Goal: Task Accomplishment & Management: Manage account settings

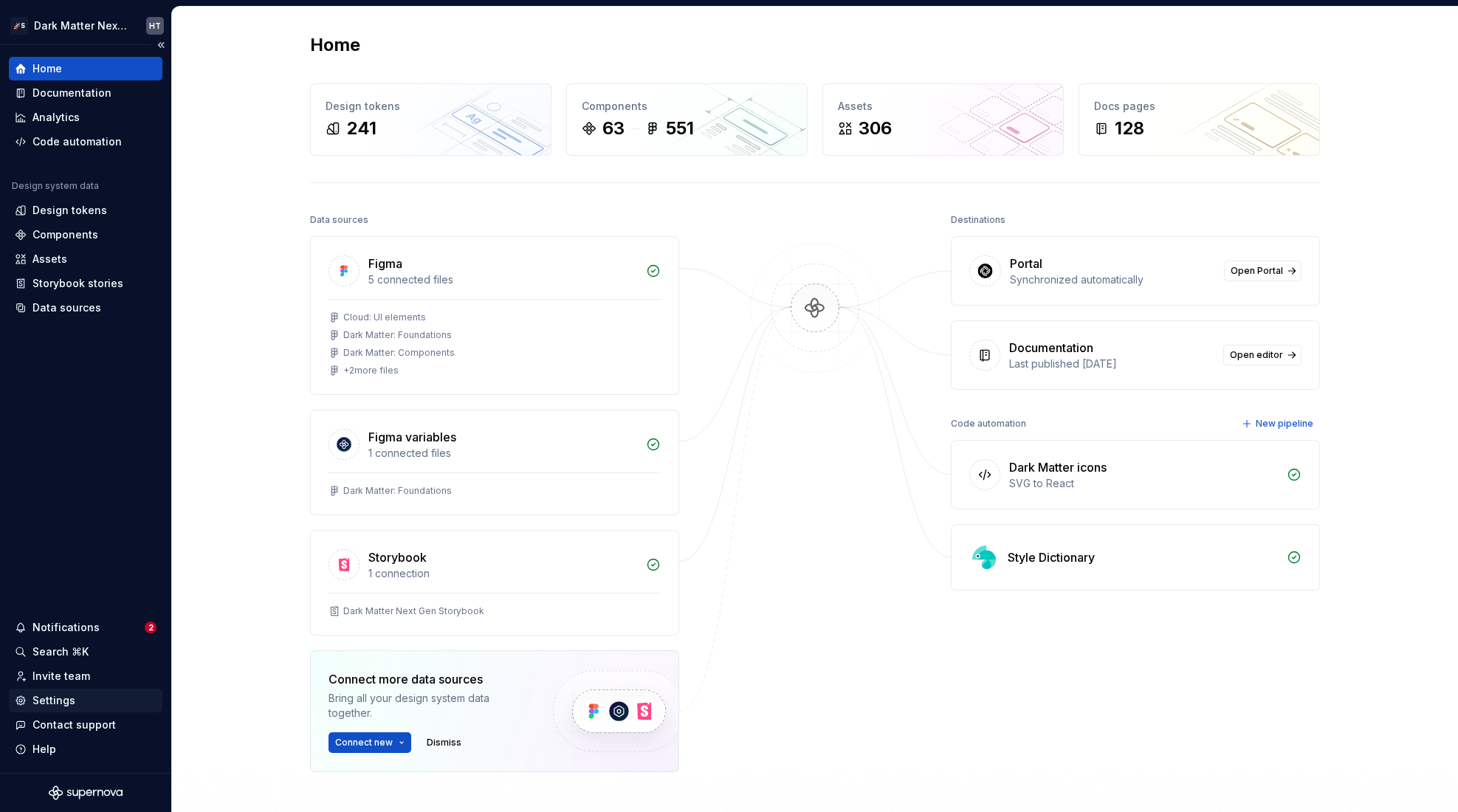
click at [82, 698] on div "Settings" at bounding box center [86, 700] width 142 height 15
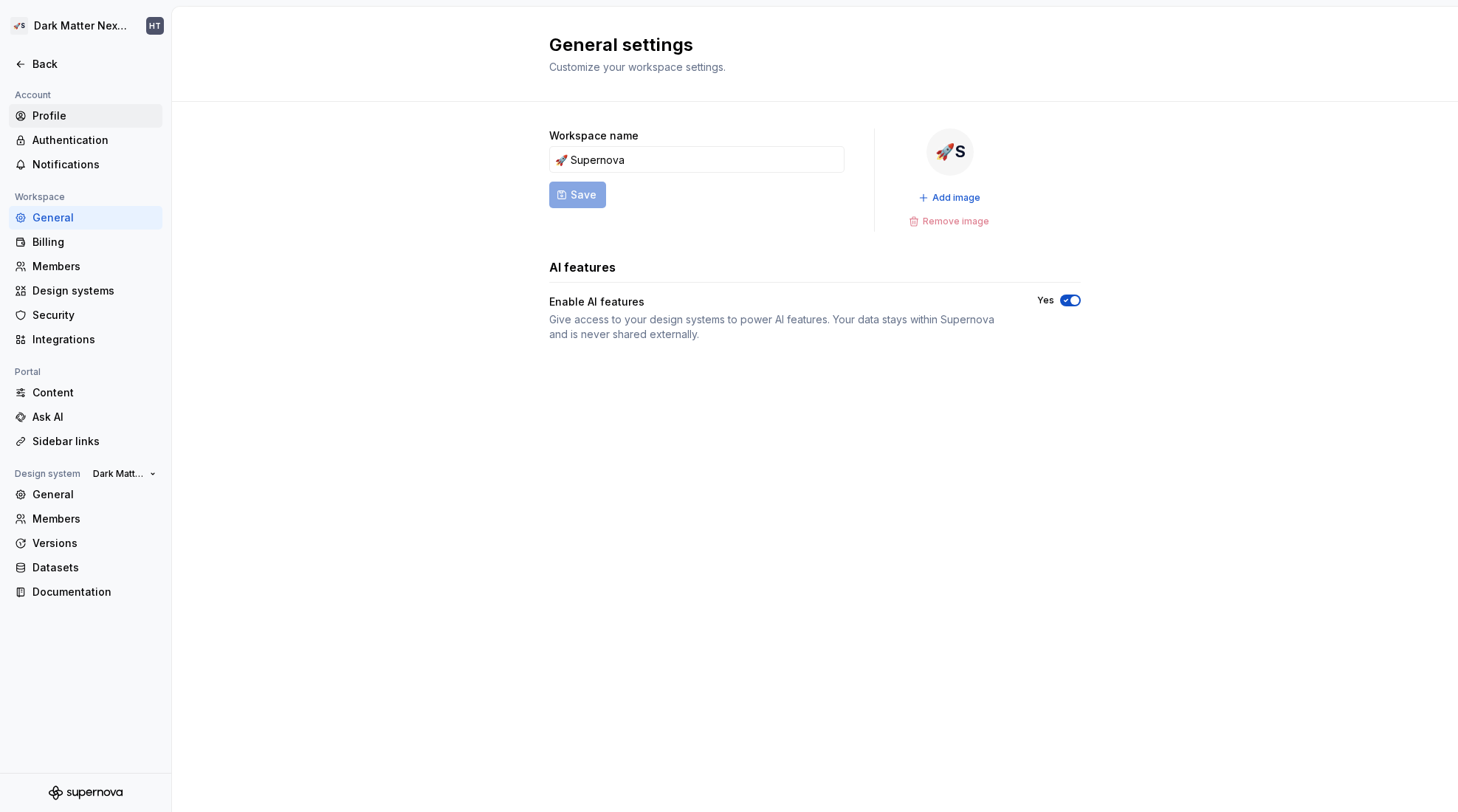
click at [72, 114] on div "Profile" at bounding box center [94, 115] width 124 height 15
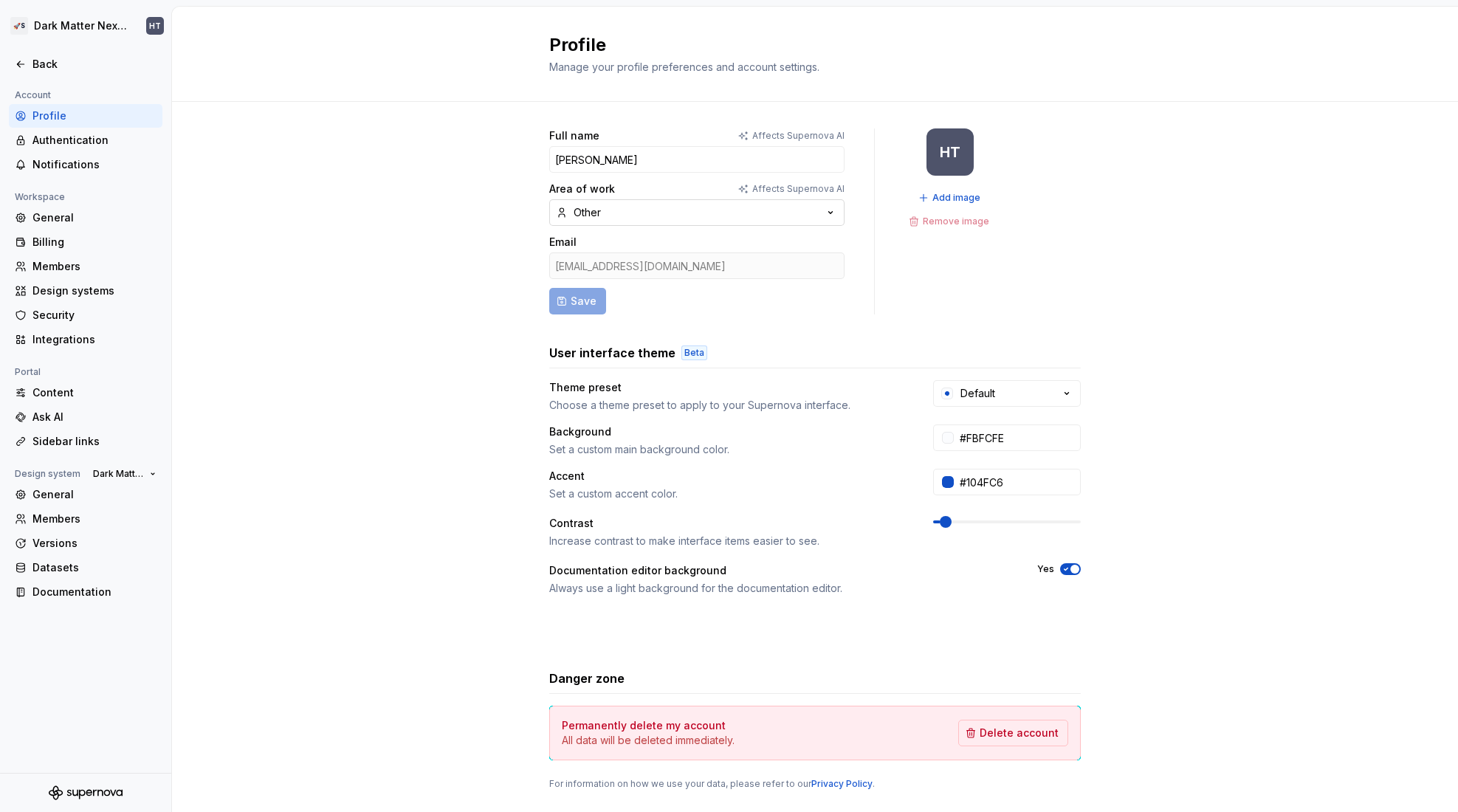
click at [604, 211] on button "Other" at bounding box center [697, 212] width 296 height 27
click at [611, 321] on div "Marketing and brand" at bounding box center [692, 312] width 290 height 23
click at [610, 201] on button "Marketing and brand" at bounding box center [697, 212] width 296 height 27
click at [610, 341] on div "Other" at bounding box center [598, 336] width 29 height 15
click at [604, 200] on button "Other" at bounding box center [697, 212] width 296 height 27
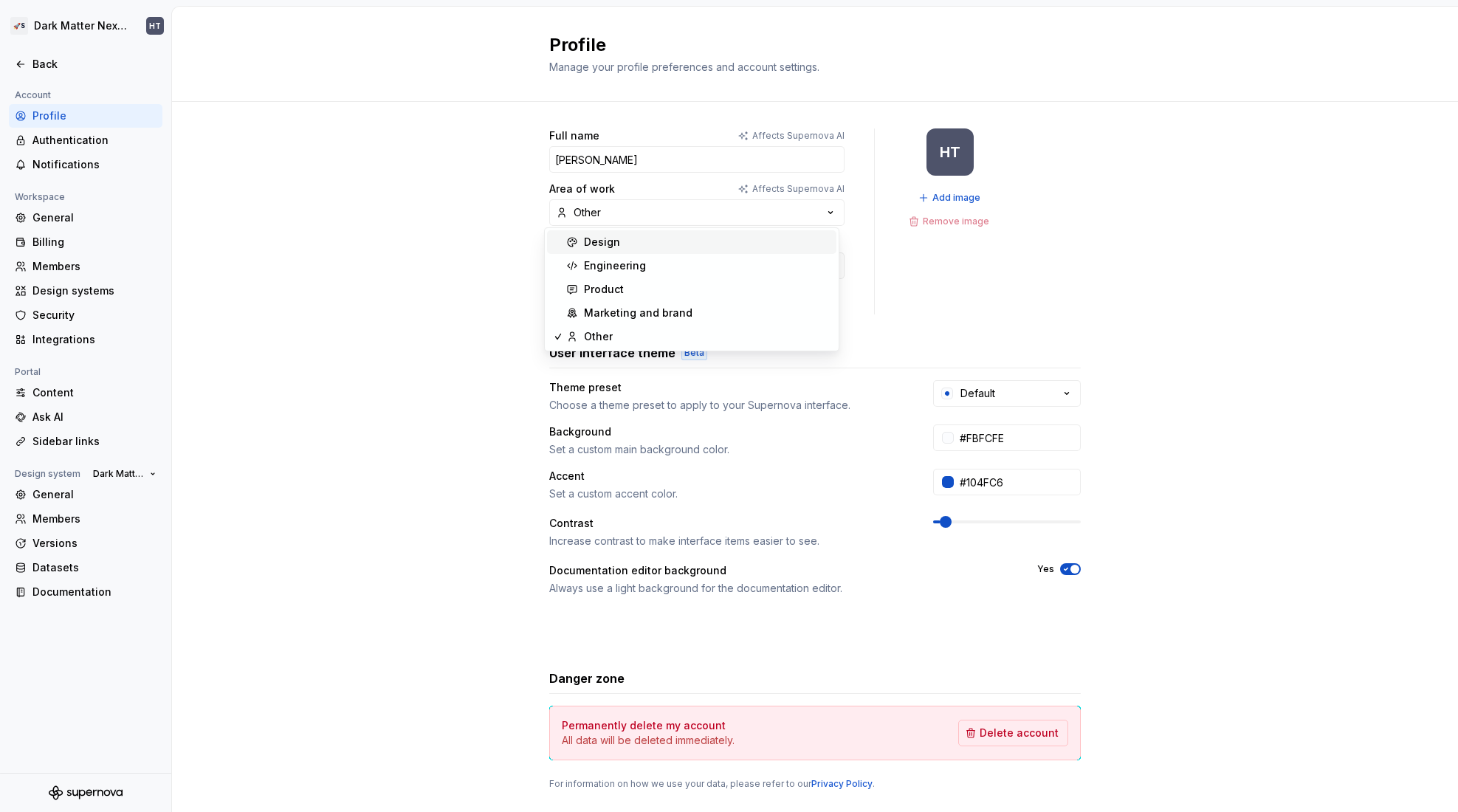
click at [603, 246] on div "Design" at bounding box center [602, 242] width 36 height 15
click at [594, 213] on div "Design" at bounding box center [590, 212] width 34 height 15
click at [462, 276] on div "Full name Affects Supernova [PERSON_NAME] T. Area of work Affects Supernova AI …" at bounding box center [814, 474] width 1286 height 744
click at [470, 280] on div "Full name Affects Supernova [PERSON_NAME] T. Area of work Affects Supernova AI …" at bounding box center [814, 474] width 1286 height 744
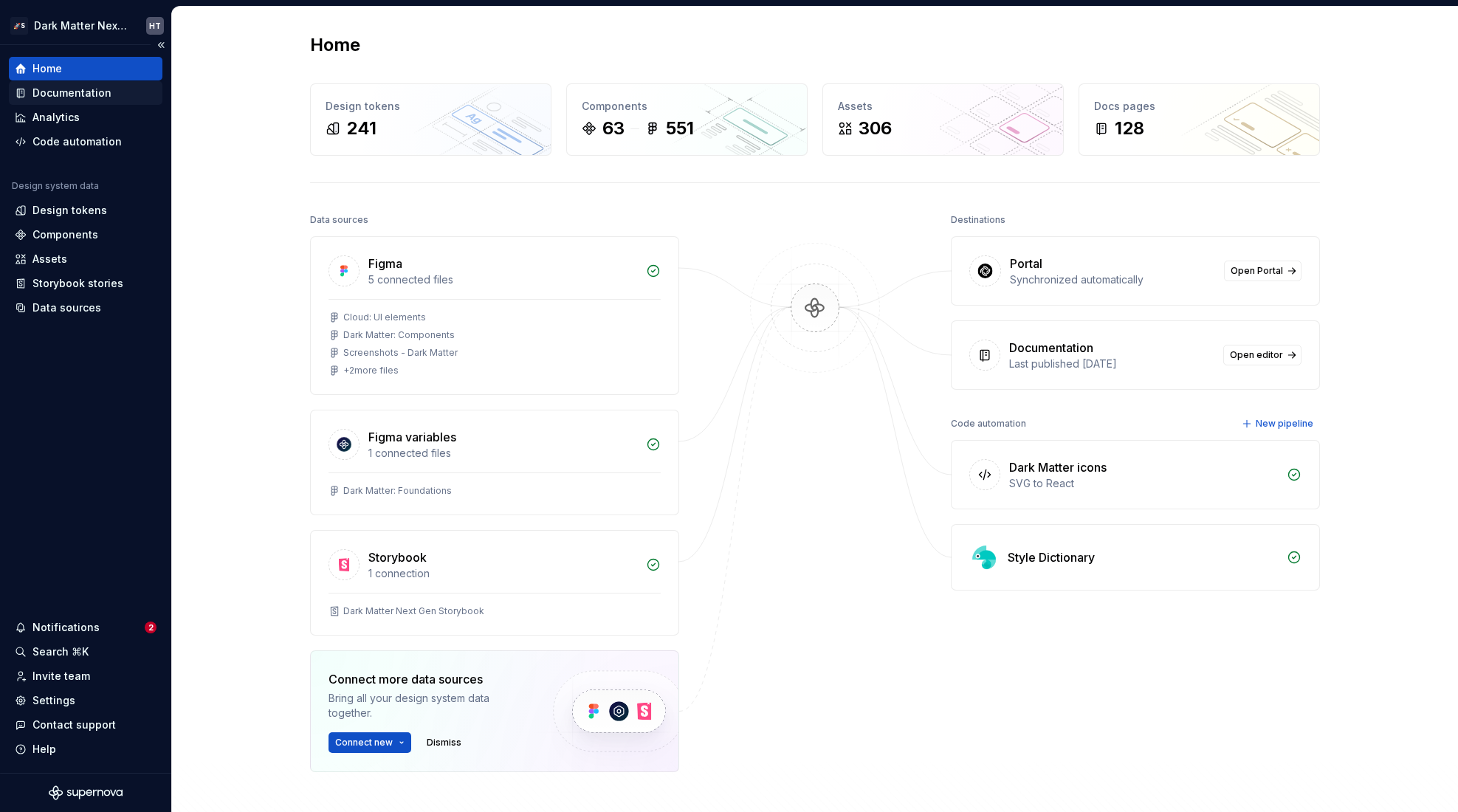
click at [72, 98] on div "Documentation" at bounding box center [71, 93] width 79 height 15
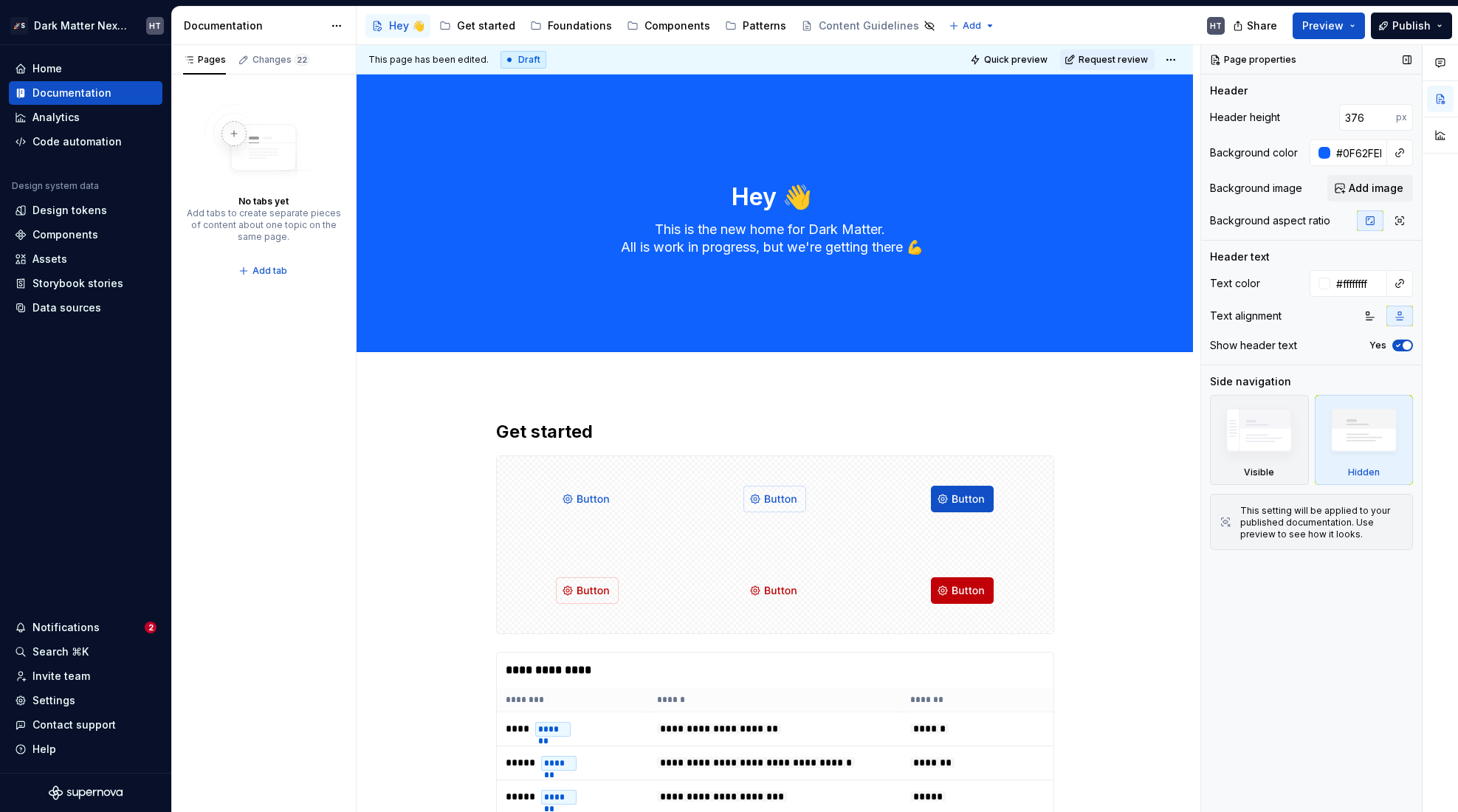
type textarea "*"
click at [62, 704] on div "Settings" at bounding box center [53, 700] width 42 height 15
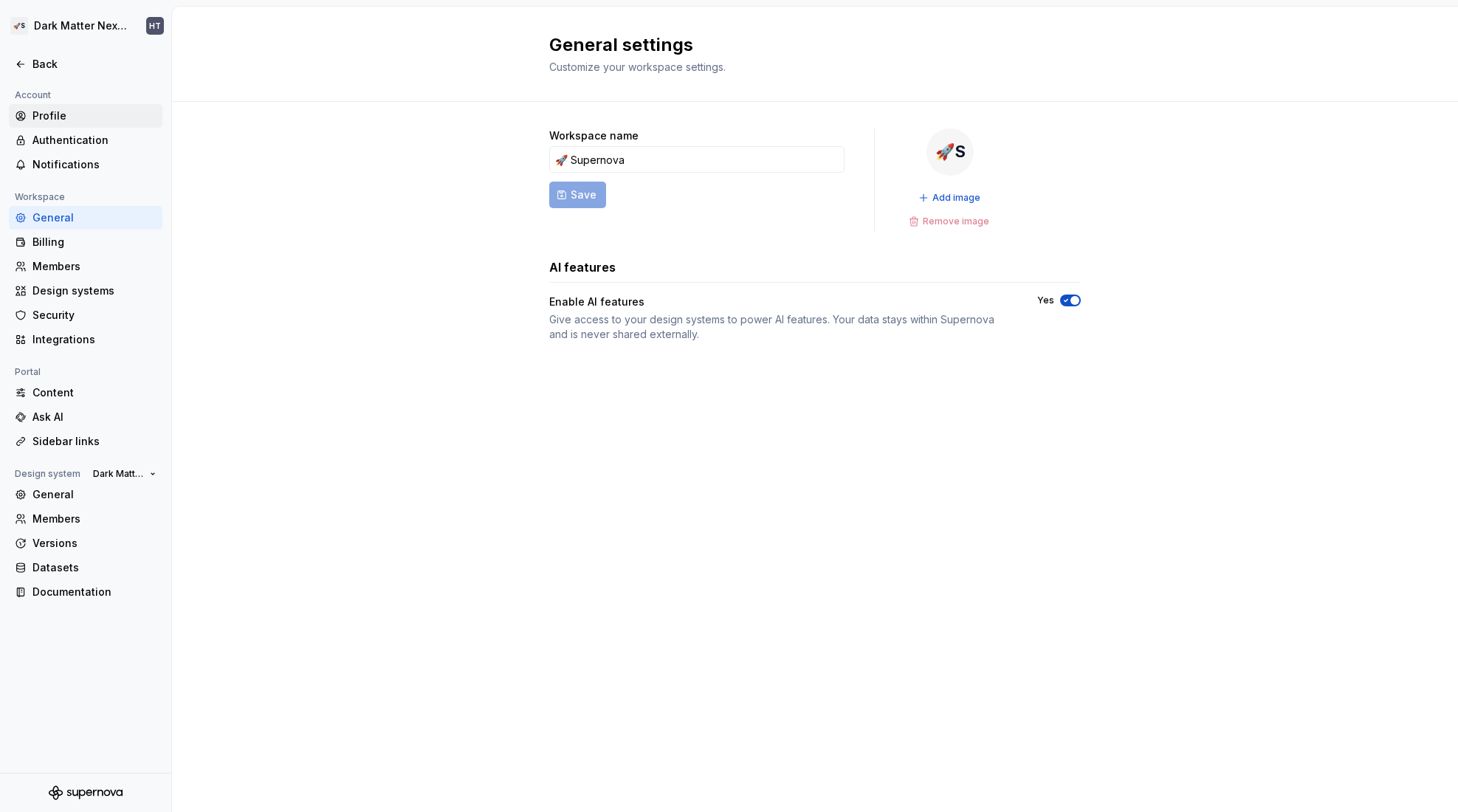
click at [76, 119] on div "Profile" at bounding box center [94, 115] width 124 height 15
